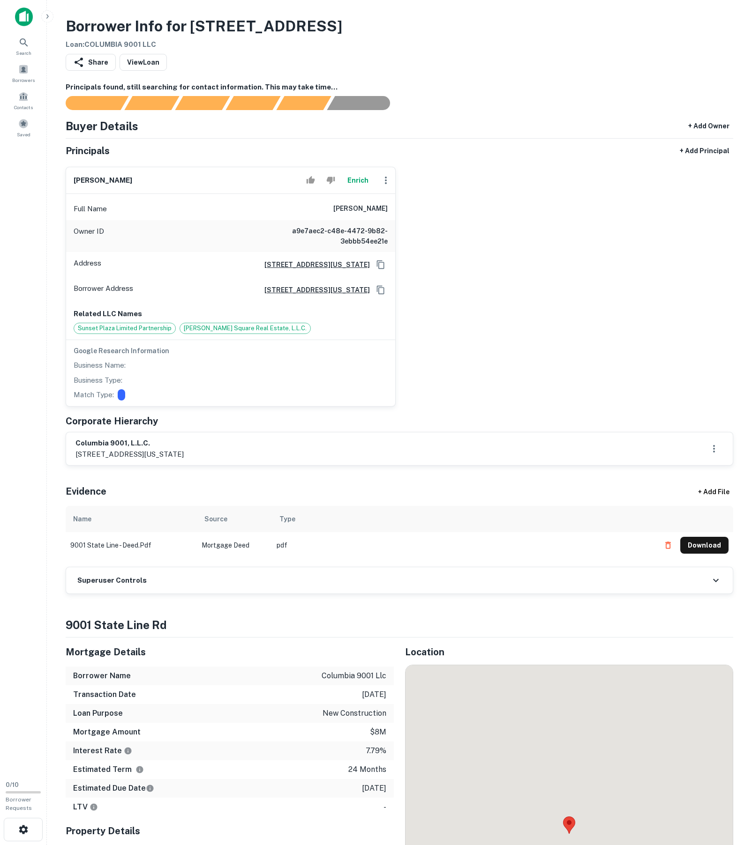
scroll to position [378, 0]
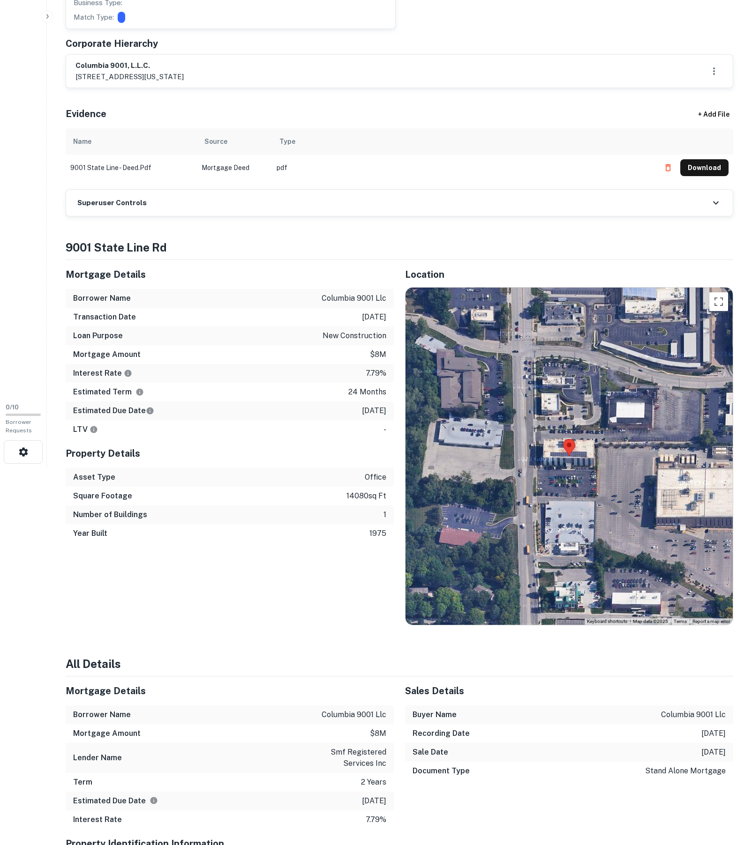
click at [145, 181] on td "9001 state line - deed.pdf" at bounding box center [131, 168] width 131 height 26
click at [142, 216] on div "Superuser Controls" at bounding box center [399, 203] width 666 height 26
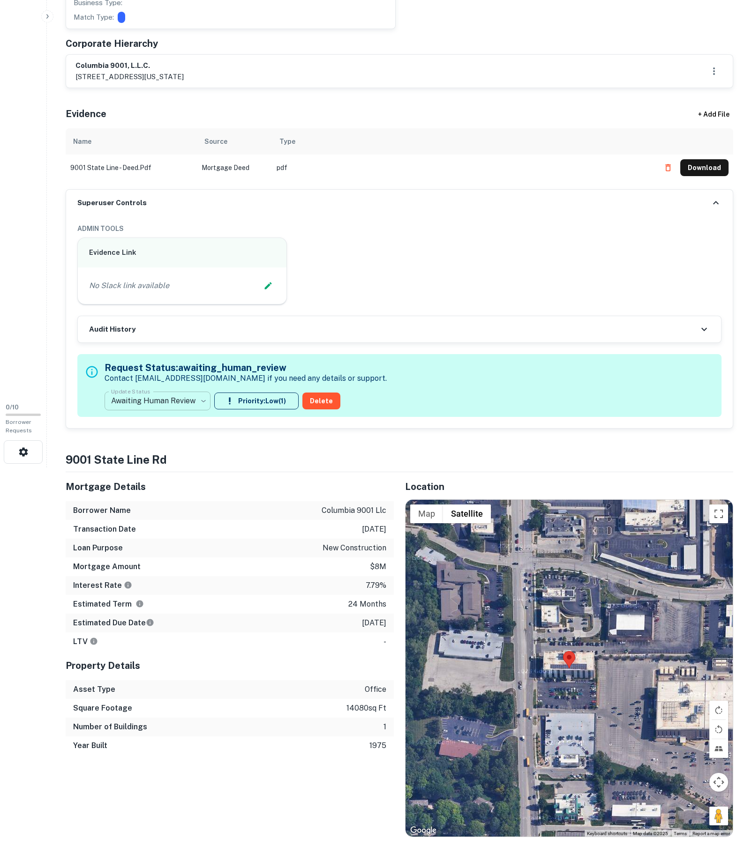
click at [206, 468] on body "Search Borrowers Contacts Saved 0 / 10 Borrower Requests Borrower Info for 9001…" at bounding box center [376, 44] width 752 height 845
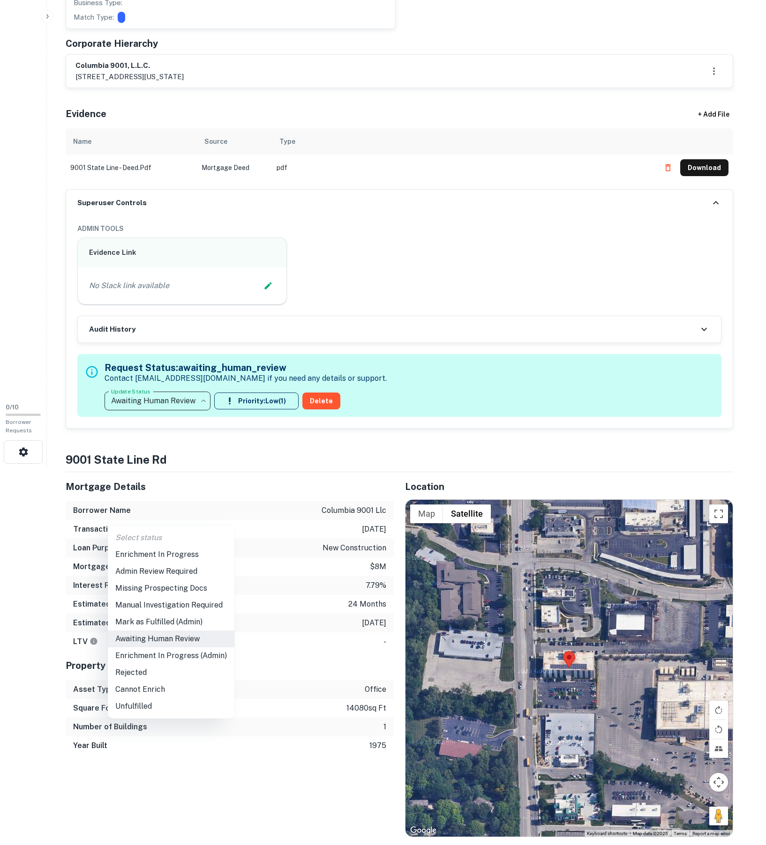
drag, startPoint x: 200, startPoint y: 560, endPoint x: 212, endPoint y: 506, distance: 54.8
click at [200, 560] on li "Enrichment In Progress" at bounding box center [171, 554] width 127 height 17
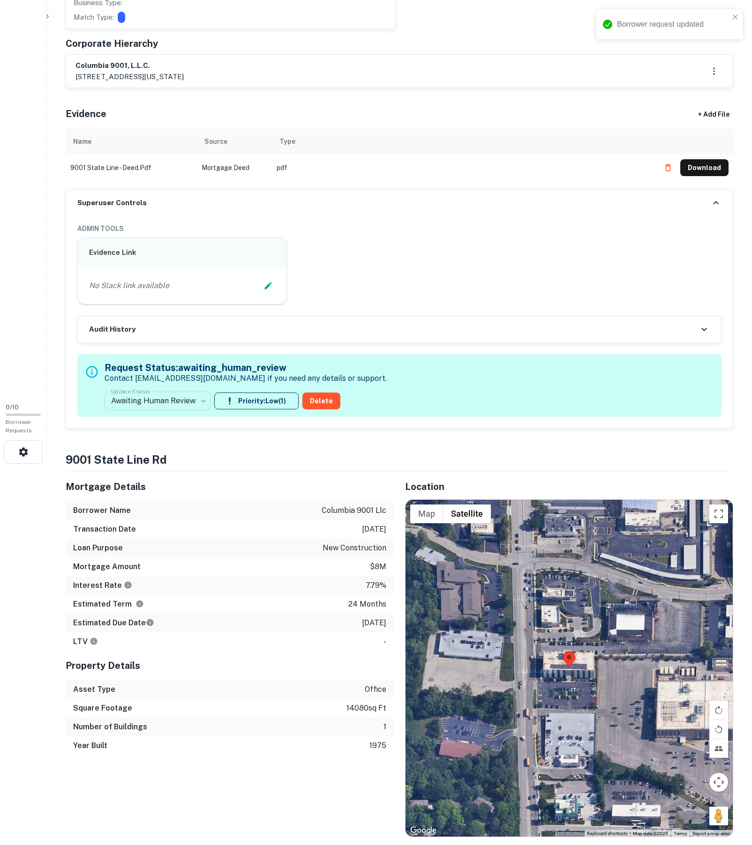
type input "**********"
click at [272, 291] on icon "Edit Slack Link" at bounding box center [267, 285] width 9 height 9
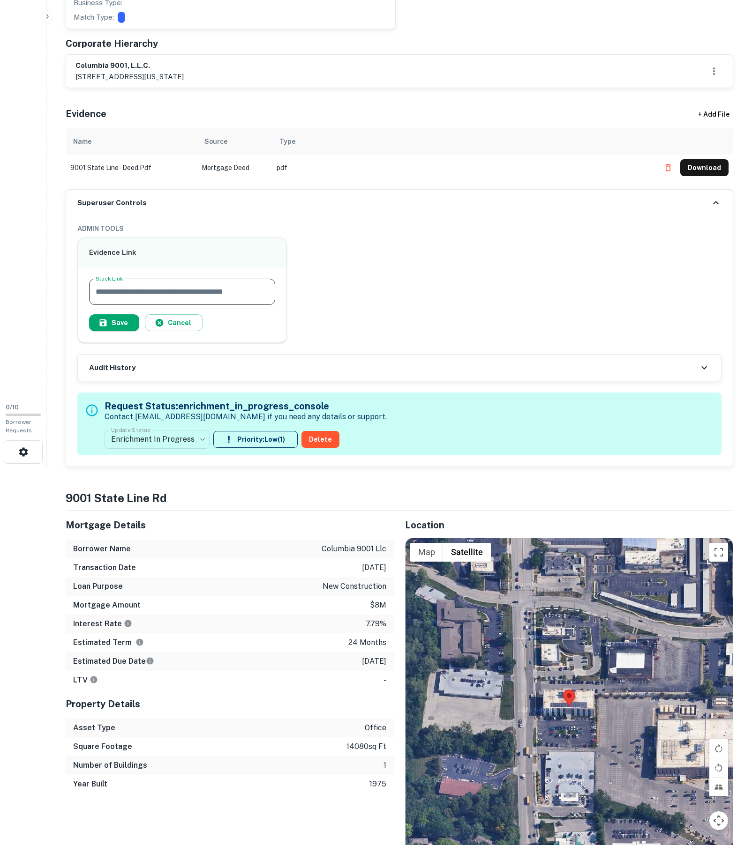
click at [253, 305] on input "Slack Link" at bounding box center [182, 292] width 186 height 26
type input "**********"
click at [108, 328] on icon "button" at bounding box center [102, 322] width 9 height 9
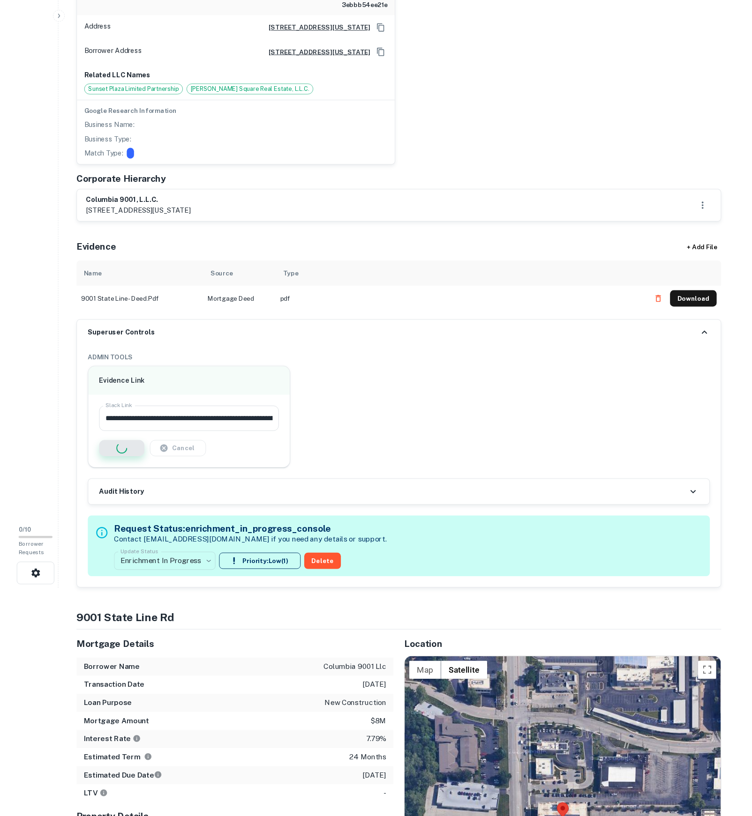
scroll to position [86, 0]
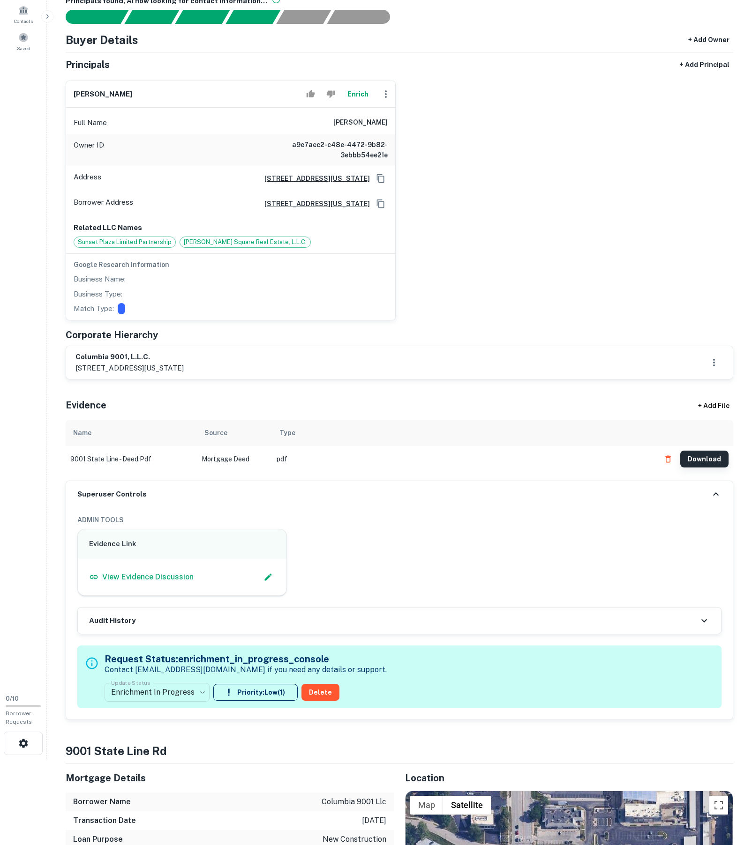
click at [702, 468] on button "Download" at bounding box center [704, 459] width 48 height 17
click at [81, 374] on p "7611 state line road, suite 301, kansas city, mo, 64114" at bounding box center [129, 368] width 108 height 11
copy p "7611"
drag, startPoint x: 178, startPoint y: 418, endPoint x: 71, endPoint y: 421, distance: 106.9
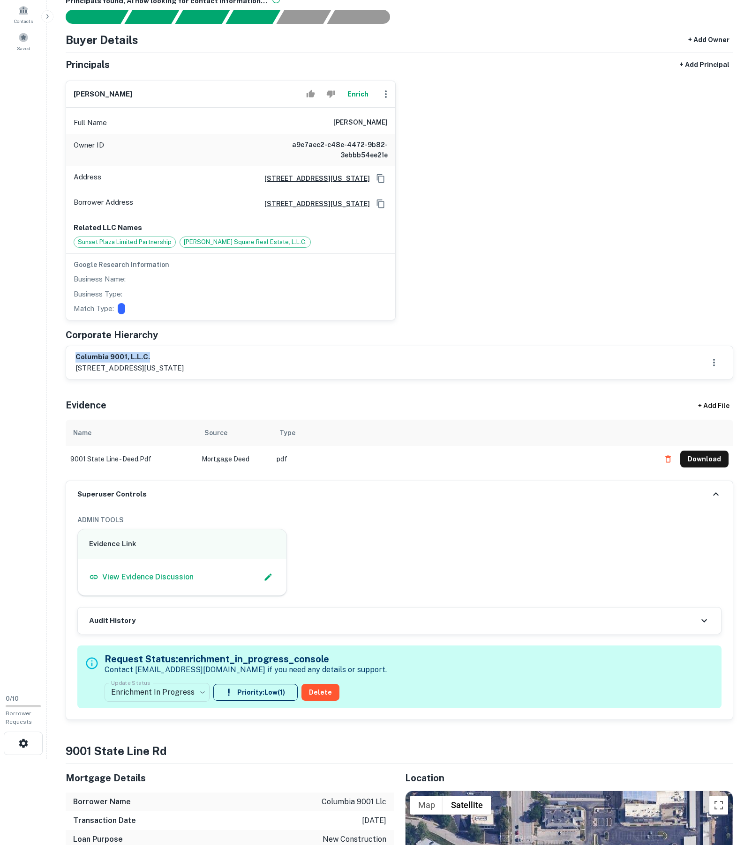
click at [71, 379] on div "columbia 9001, l.l.c. 7611 state line road, suite 301, kansas city, mo, 64114" at bounding box center [399, 362] width 666 height 33
click at [376, 209] on icon "Copy Address" at bounding box center [380, 203] width 9 height 9
click at [354, 104] on button "Enrich" at bounding box center [358, 94] width 30 height 19
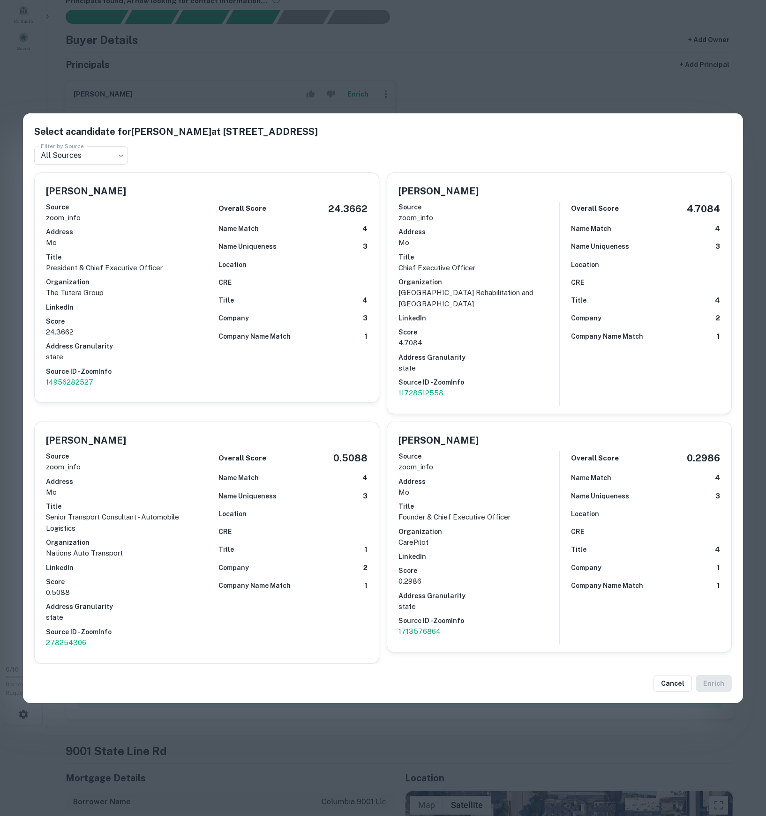
click at [139, 287] on p "The Tutera Group" at bounding box center [126, 292] width 161 height 11
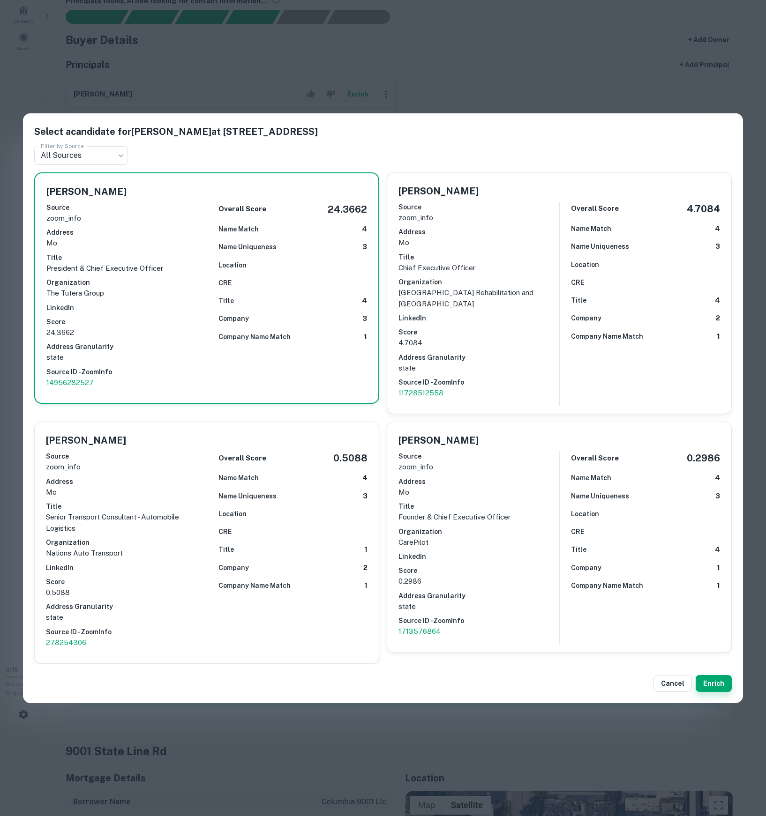
click at [709, 692] on button "Enrich" at bounding box center [714, 683] width 36 height 17
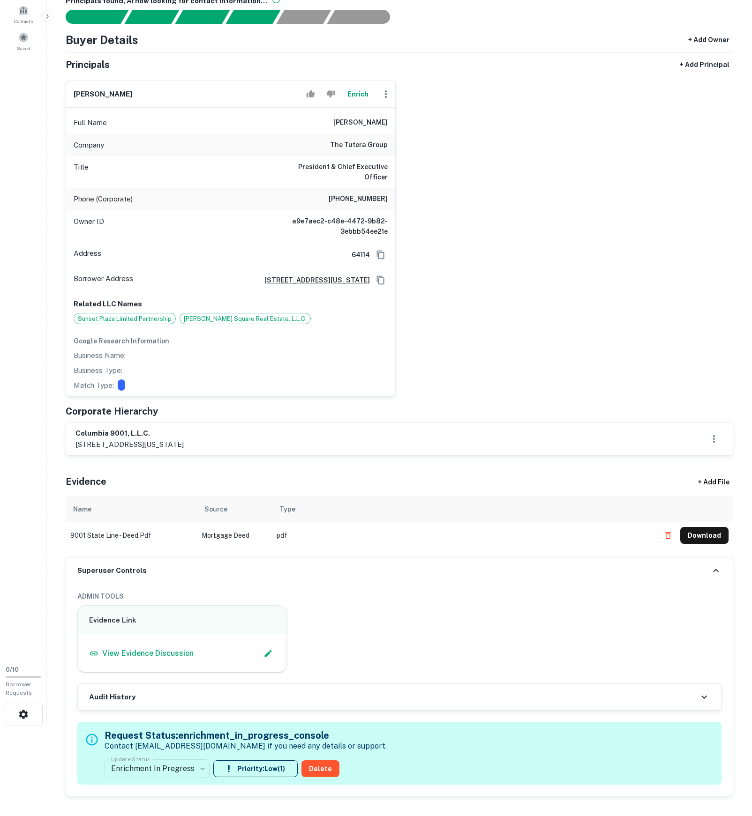
scroll to position [218, 0]
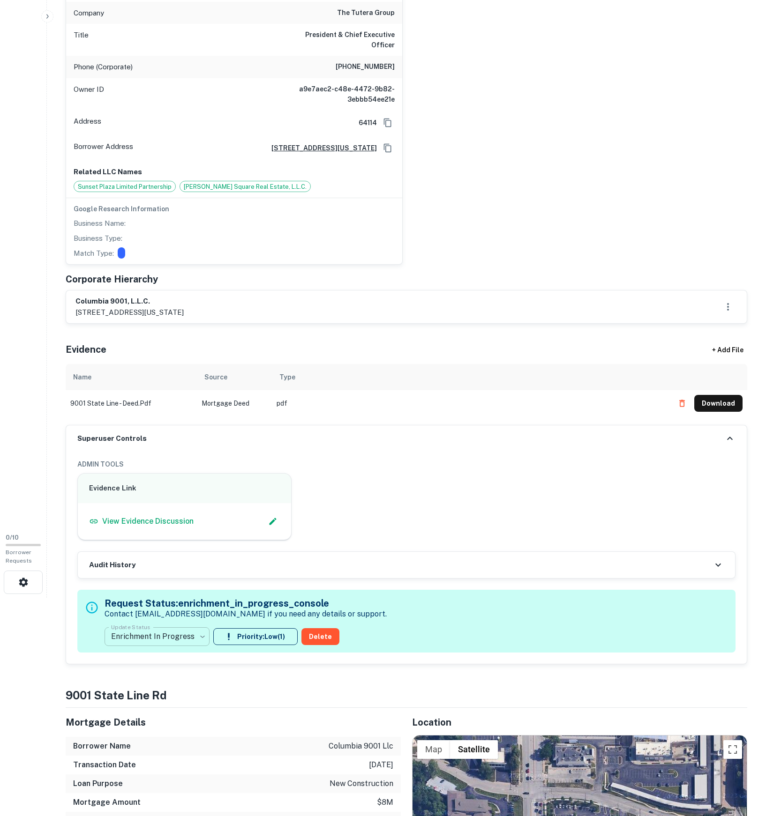
click at [185, 598] on body "Search Borrowers Contacts Saved 0 / 10 Borrower Requests Borrower Info for 9001…" at bounding box center [383, 190] width 766 height 816
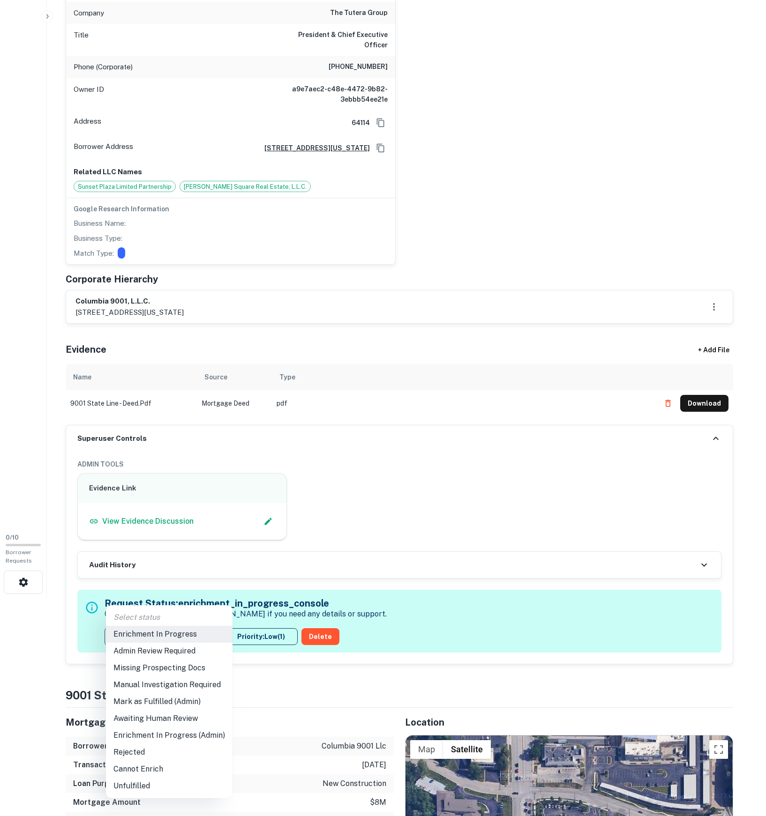
click at [191, 701] on li "Mark as Fulfilled (Admin)" at bounding box center [169, 702] width 127 height 17
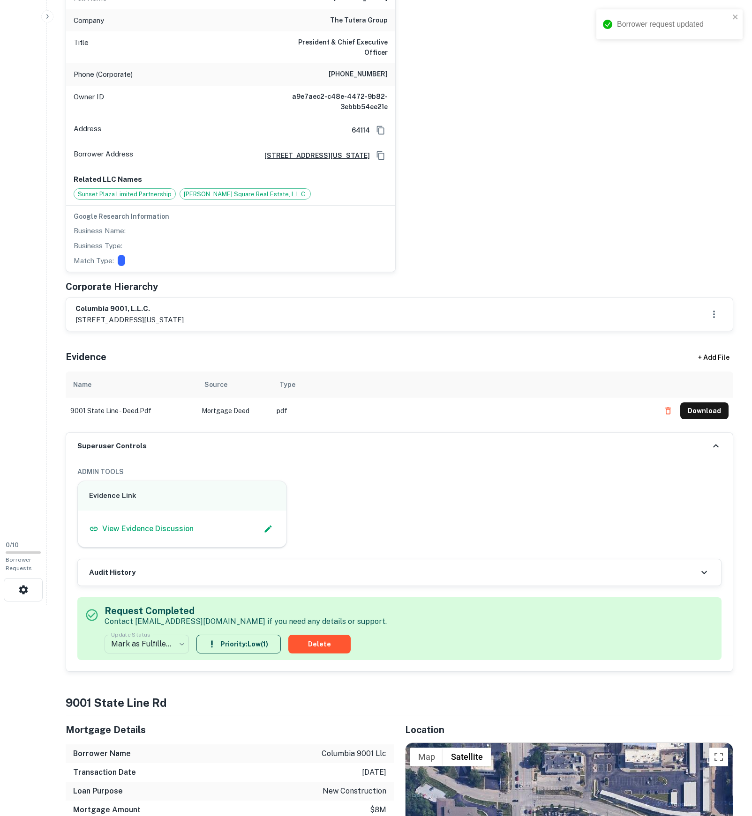
scroll to position [207, 0]
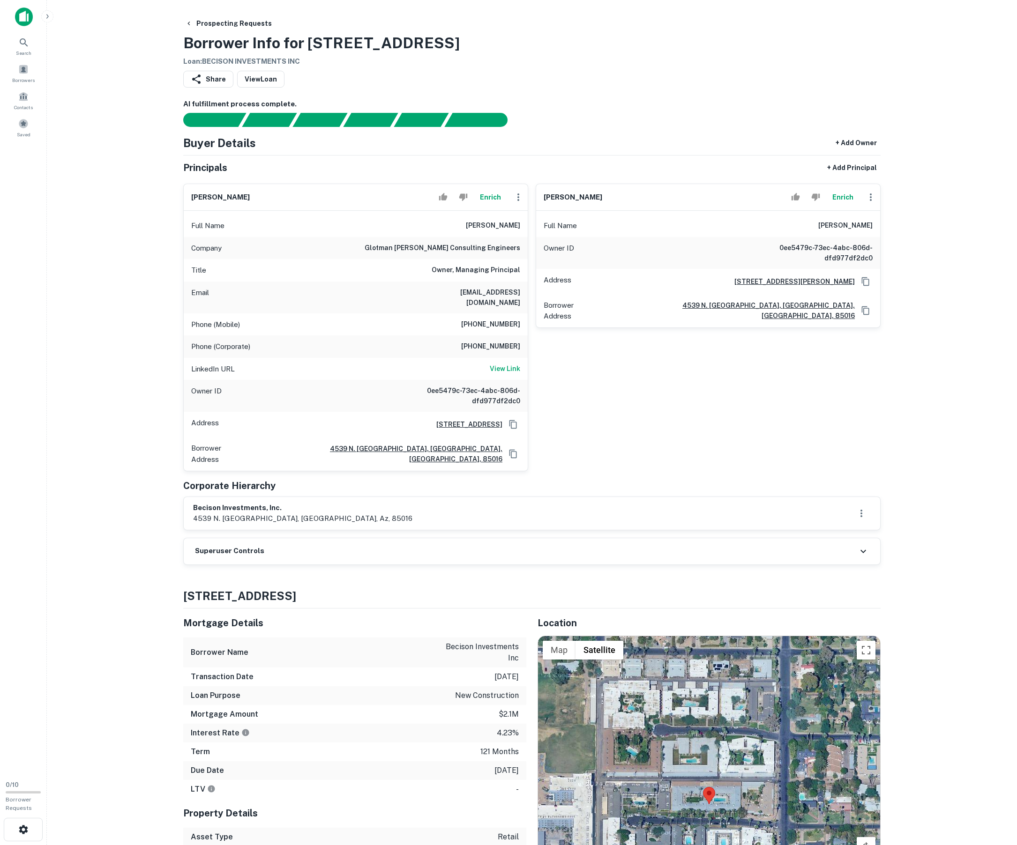
click at [327, 565] on div "Superuser Controls" at bounding box center [532, 552] width 696 height 26
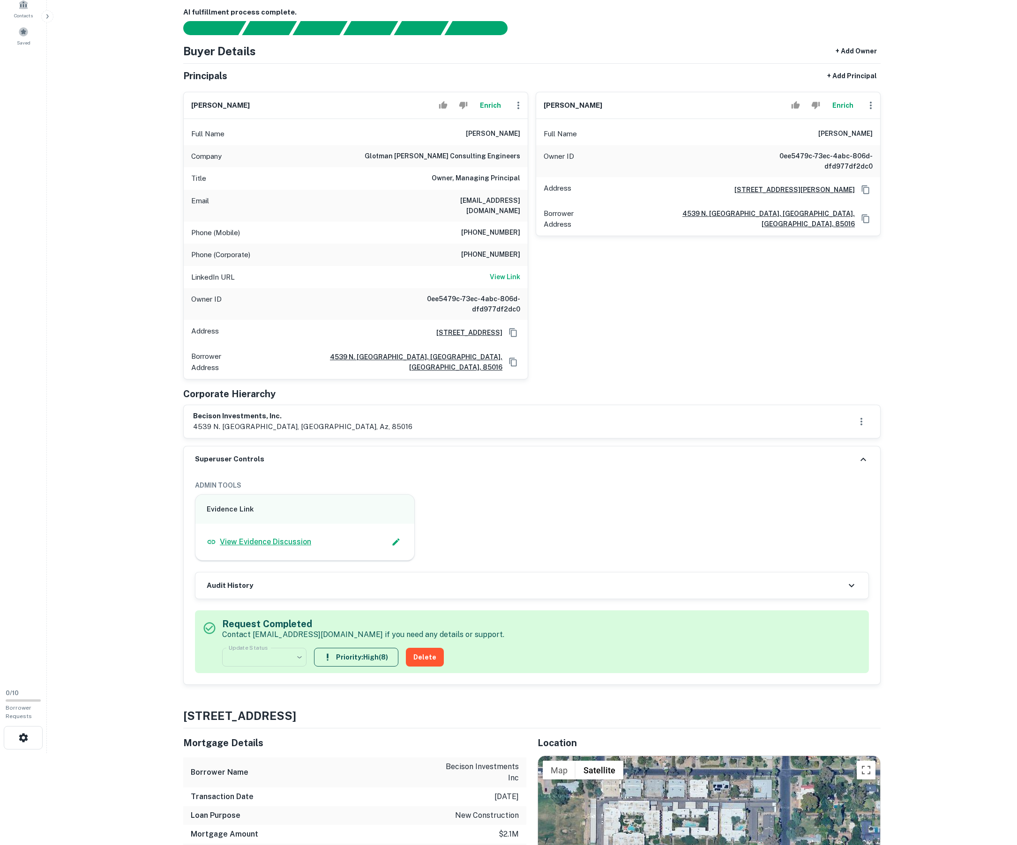
scroll to position [96, 0]
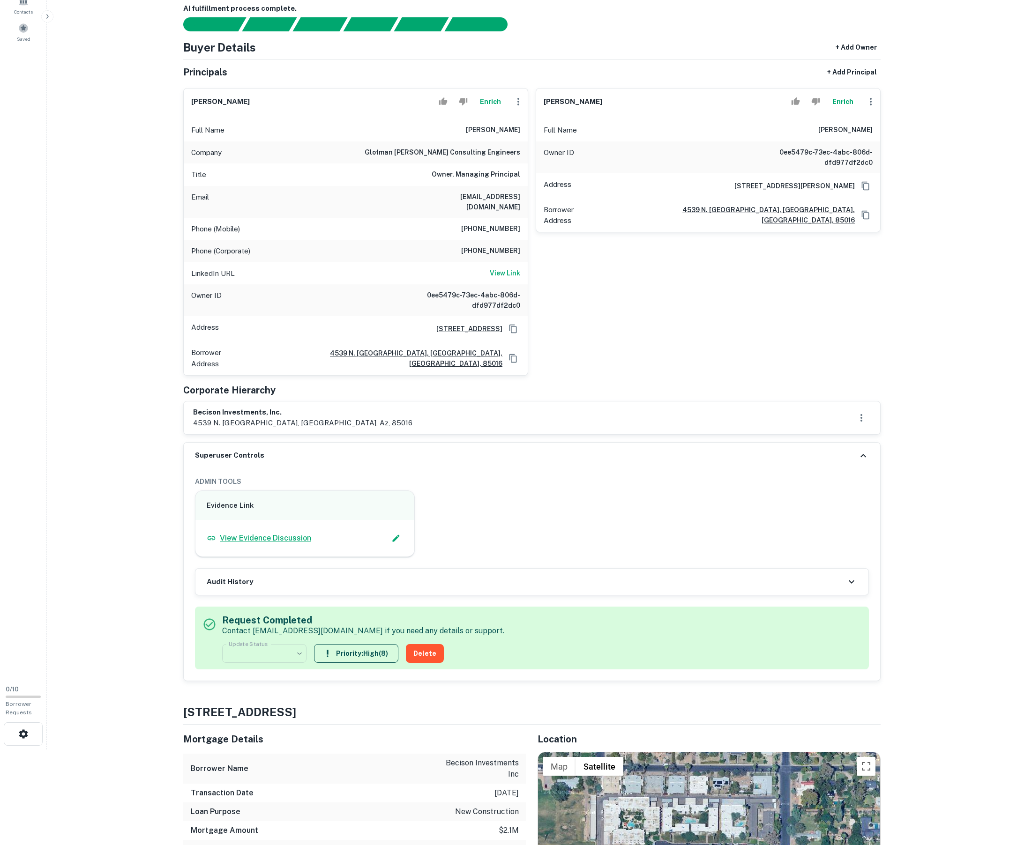
click at [250, 544] on p "View Evidence Discussion" at bounding box center [265, 538] width 91 height 11
